Goal: Information Seeking & Learning: Check status

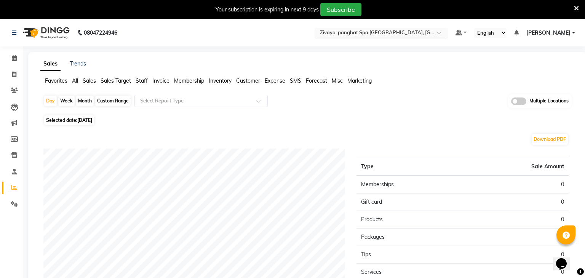
click at [411, 34] on input "text" at bounding box center [373, 34] width 110 height 8
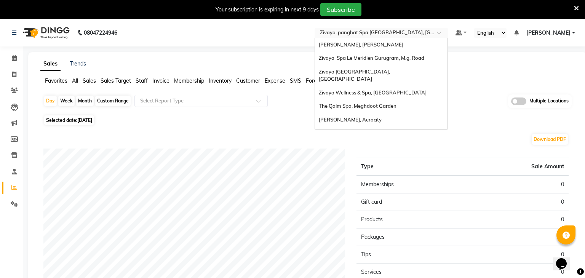
scroll to position [78, 0]
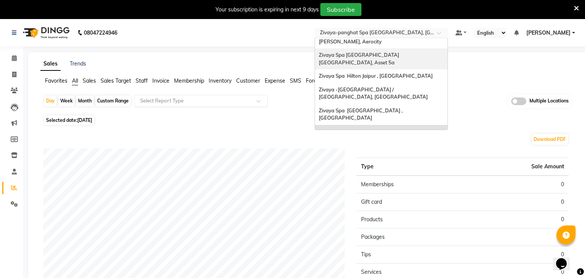
click at [172, 99] on input "text" at bounding box center [194, 101] width 110 height 8
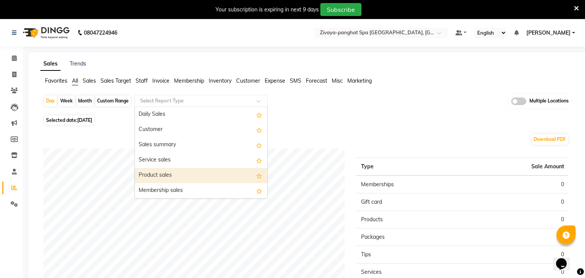
click at [162, 171] on div "Product sales" at bounding box center [201, 175] width 132 height 15
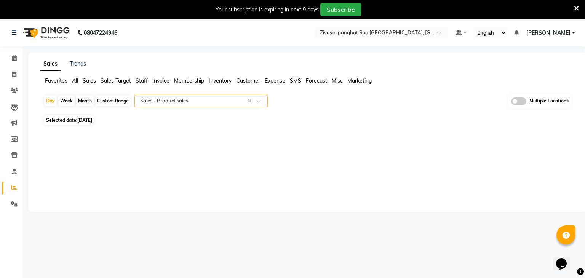
click at [522, 103] on span at bounding box center [518, 101] width 15 height 8
click at [511, 102] on input "checkbox" at bounding box center [511, 102] width 0 height 0
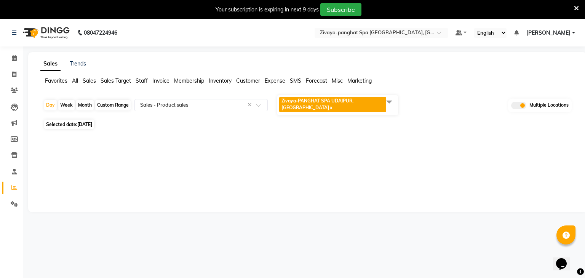
click at [349, 107] on span "Zivaya-PANGHAT SPA UDAIPUR, Panghat x" at bounding box center [337, 105] width 121 height 20
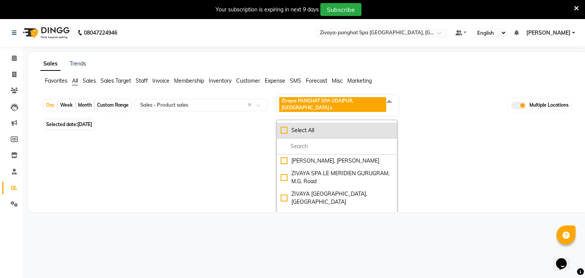
click at [309, 126] on div "Select All" at bounding box center [337, 130] width 112 height 8
checkbox input "true"
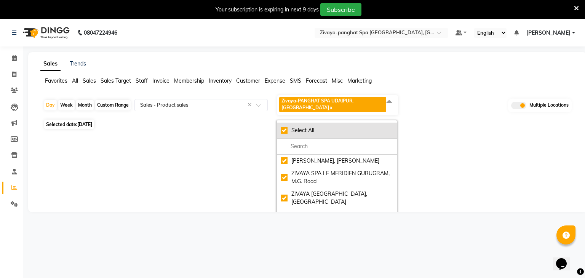
checkbox input "true"
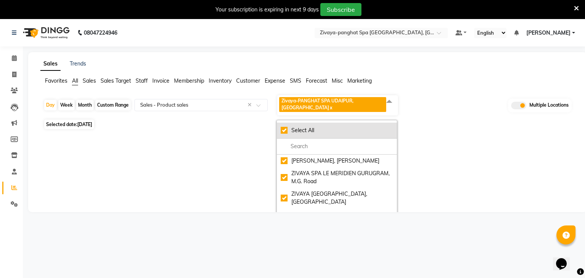
checkbox input "true"
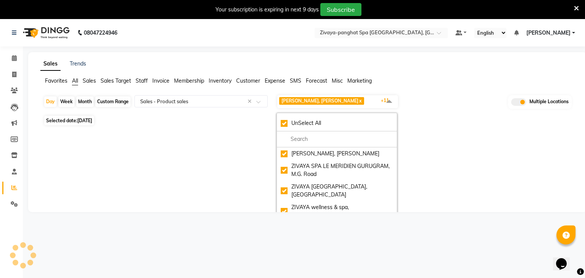
select select "filtered_report"
select select "pdf"
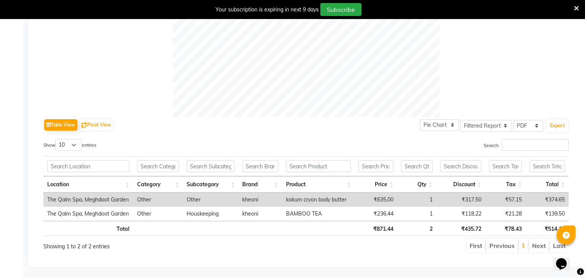
scroll to position [0, 0]
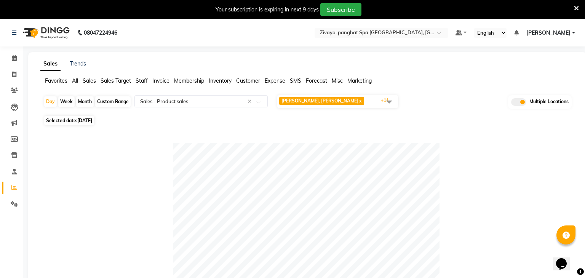
click at [379, 101] on span "[PERSON_NAME], [PERSON_NAME] x ZIVAYA SPA LE MERIDIEN GURUGRAM, M.G. Road x [GE…" at bounding box center [337, 101] width 121 height 13
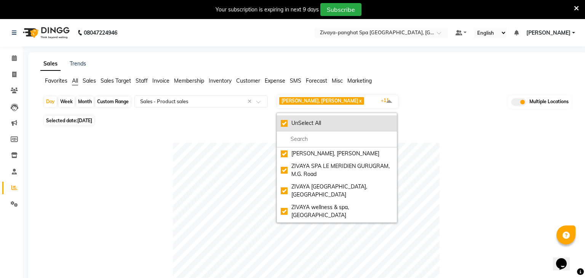
click at [346, 120] on div "UnSelect All" at bounding box center [337, 123] width 112 height 8
checkbox input "false"
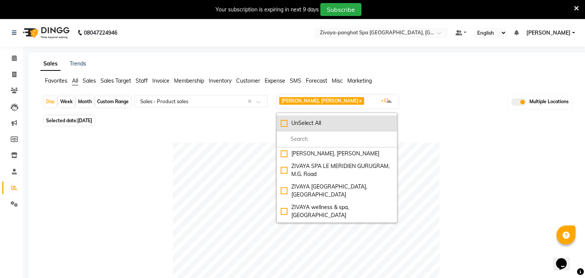
checkbox input "false"
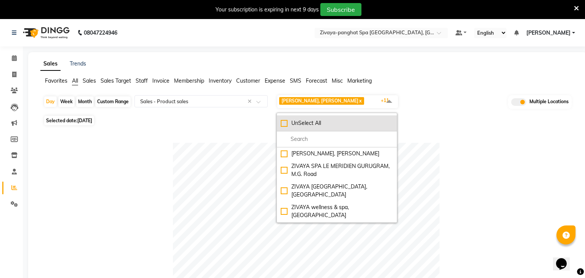
checkbox input "false"
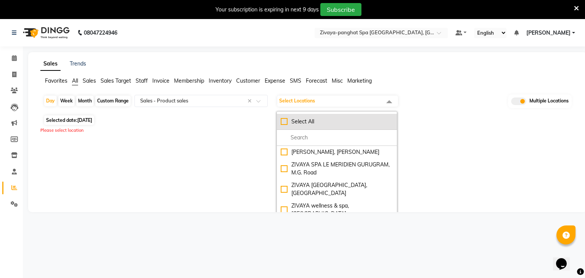
click at [325, 119] on div "Select All" at bounding box center [337, 122] width 112 height 8
checkbox input "true"
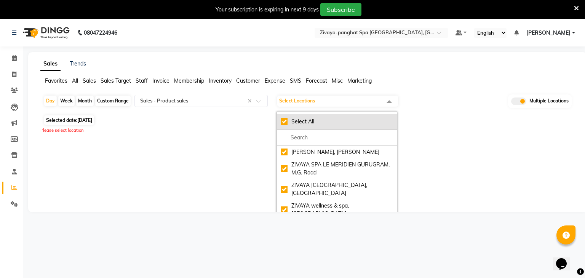
checkbox input "true"
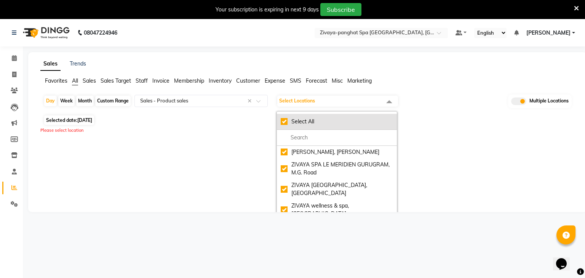
checkbox input "true"
select select "filtered_report"
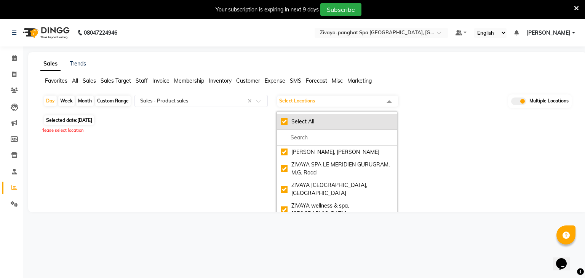
select select "pdf"
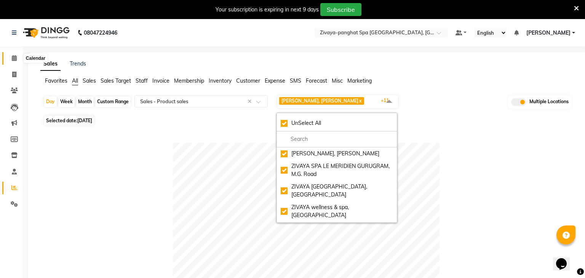
click at [14, 57] on icon at bounding box center [14, 58] width 5 height 6
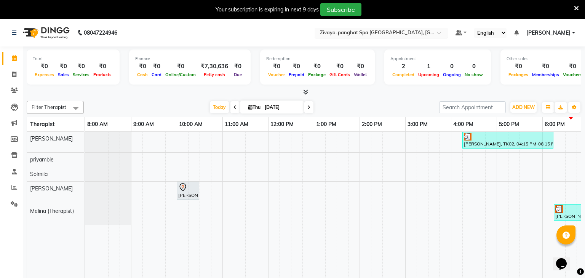
click at [391, 35] on input "text" at bounding box center [373, 34] width 110 height 8
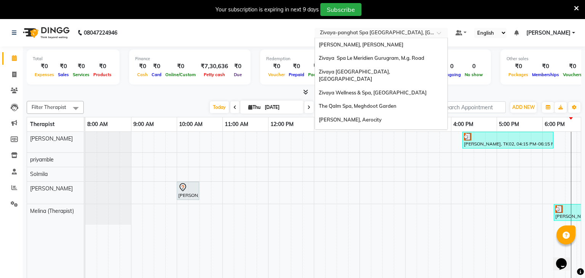
scroll to position [78, 0]
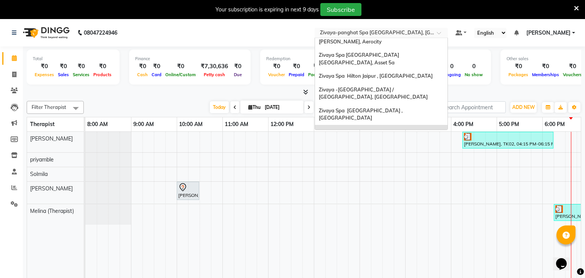
type input "q"
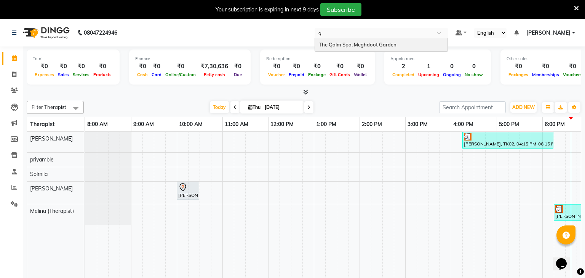
click at [396, 42] on span "The Qalm Spa, Meghdoot Garden" at bounding box center [358, 44] width 78 height 6
